Goal: Register for event/course

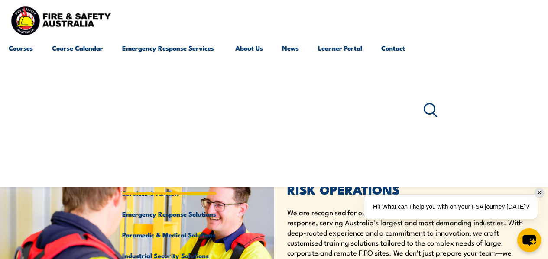
scroll to position [144, 0]
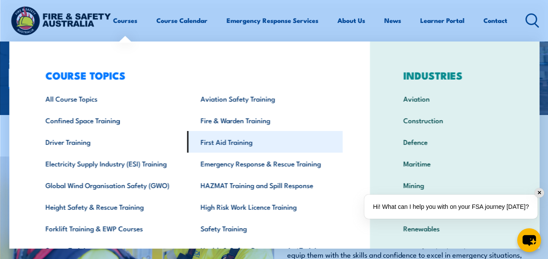
click at [203, 144] on link "First Aid Training" at bounding box center [264, 142] width 155 height 22
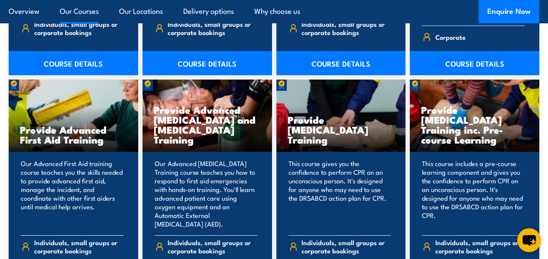
scroll to position [1104, 0]
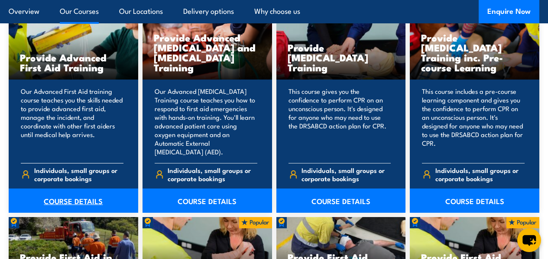
click at [71, 213] on link "COURSE DETAILS" at bounding box center [74, 201] width 130 height 24
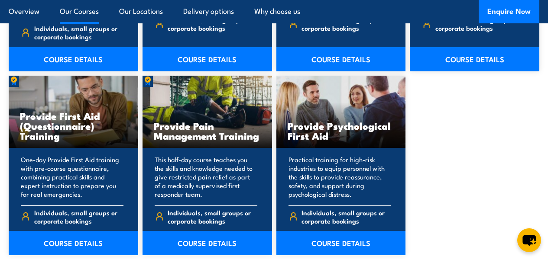
scroll to position [1537, 0]
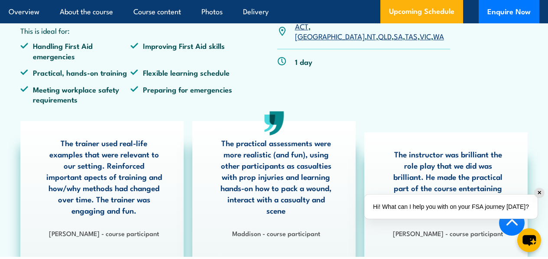
scroll to position [361, 0]
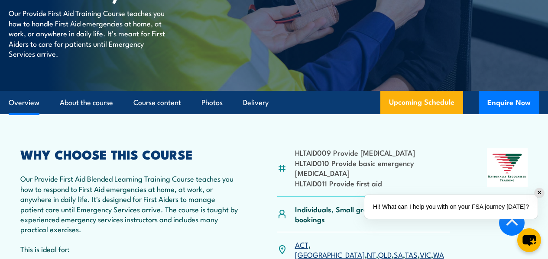
click at [27, 114] on link "Overview" at bounding box center [24, 102] width 31 height 23
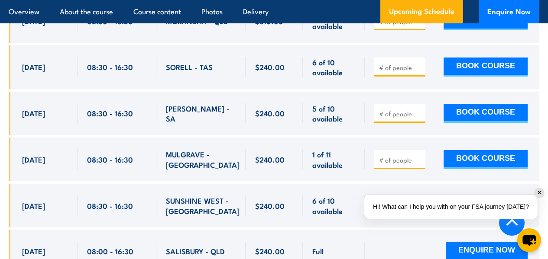
scroll to position [2102, 0]
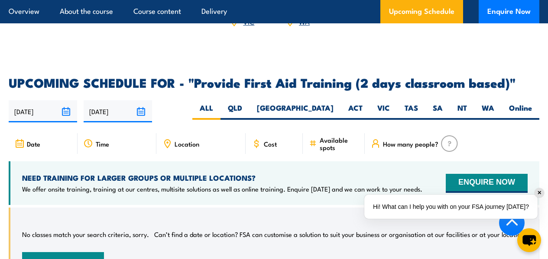
scroll to position [1588, 0]
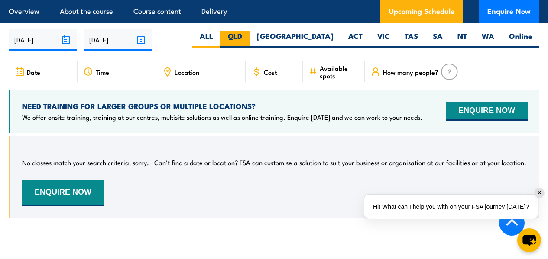
click at [249, 43] on label "QLD" at bounding box center [234, 39] width 29 height 17
click at [248, 37] on input "QLD" at bounding box center [245, 34] width 6 height 6
radio input "true"
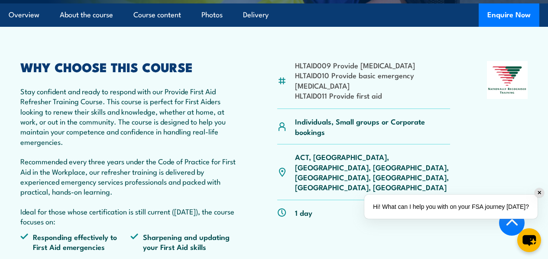
scroll to position [217, 0]
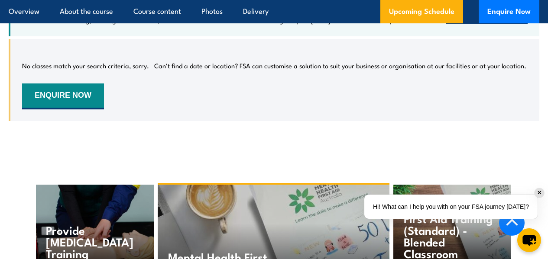
scroll to position [1435, 0]
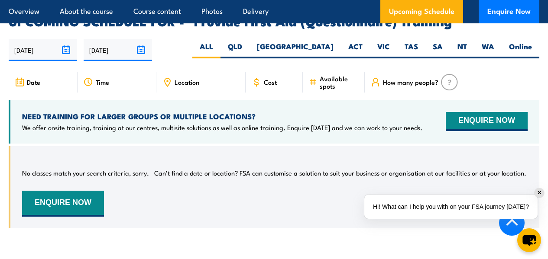
click at [264, 86] on span "Cost" at bounding box center [270, 81] width 13 height 7
click at [249, 58] on label "QLD" at bounding box center [234, 50] width 29 height 17
click at [248, 47] on input "QLD" at bounding box center [245, 45] width 6 height 6
radio input "true"
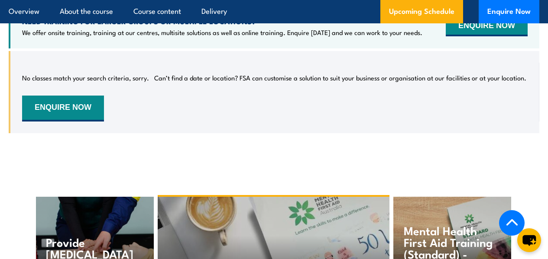
scroll to position [1528, 0]
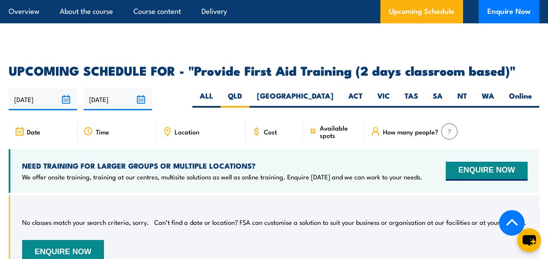
click at [272, 136] on span "Cost" at bounding box center [270, 131] width 13 height 7
